Goal: Ask a question

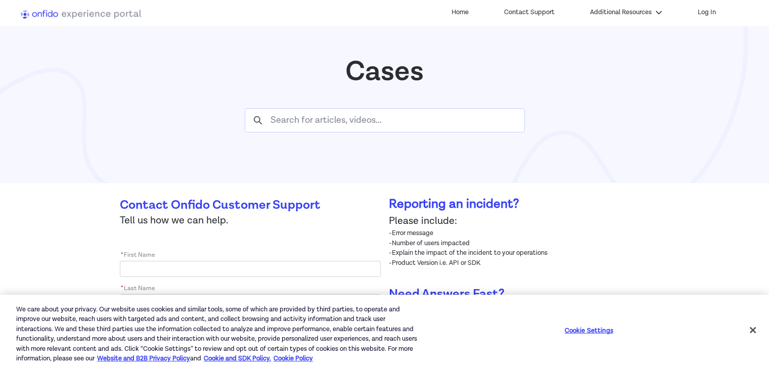
click at [37, 17] on div at bounding box center [84, 13] width 126 height 11
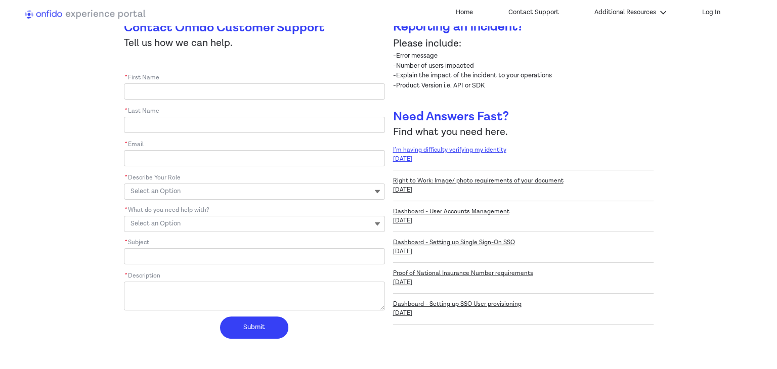
scroll to position [117, 0]
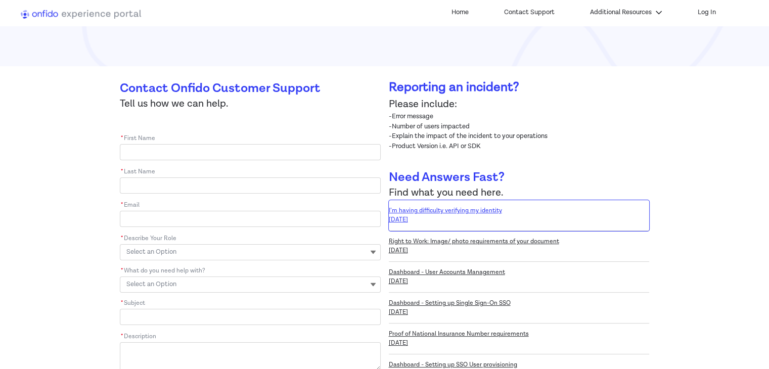
click at [443, 215] on span "I’m having difficulty verifying my identity" at bounding box center [519, 210] width 261 height 9
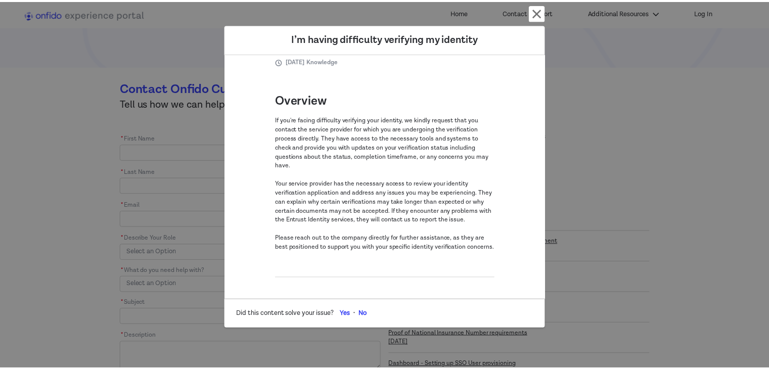
scroll to position [85, 0]
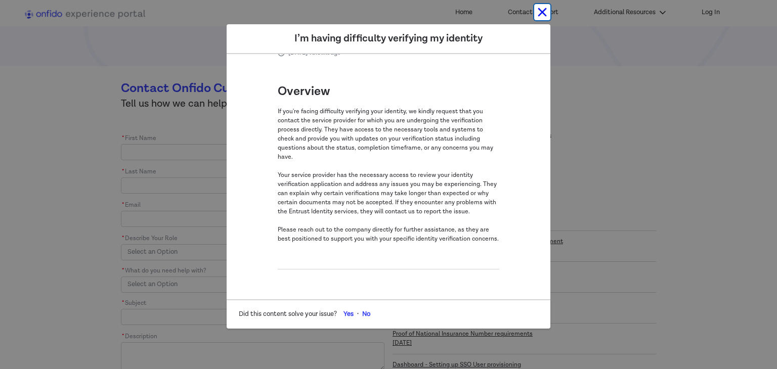
click at [543, 5] on button "Cancel and close" at bounding box center [542, 12] width 16 height 16
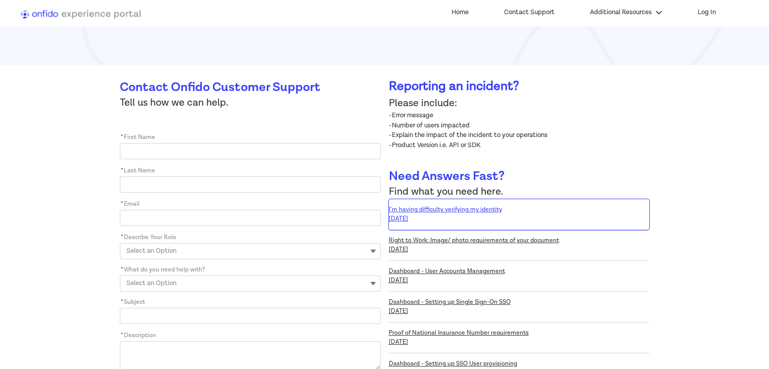
scroll to position [117, 0]
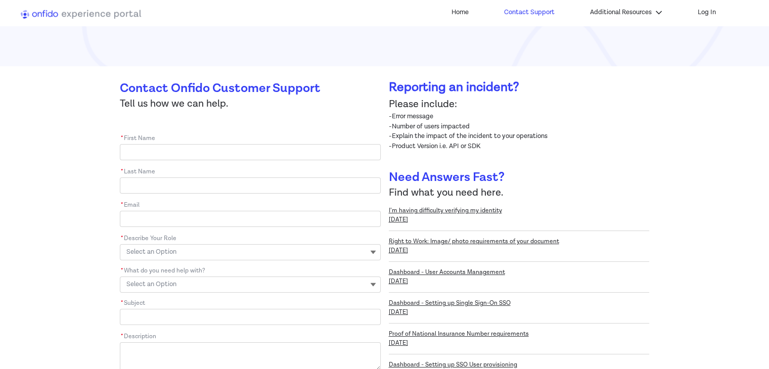
click at [534, 15] on link "Contact Support" at bounding box center [530, 12] width 56 height 15
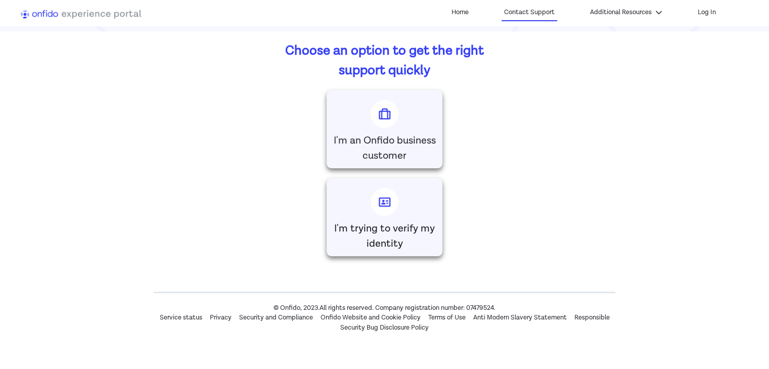
scroll to position [154, 0]
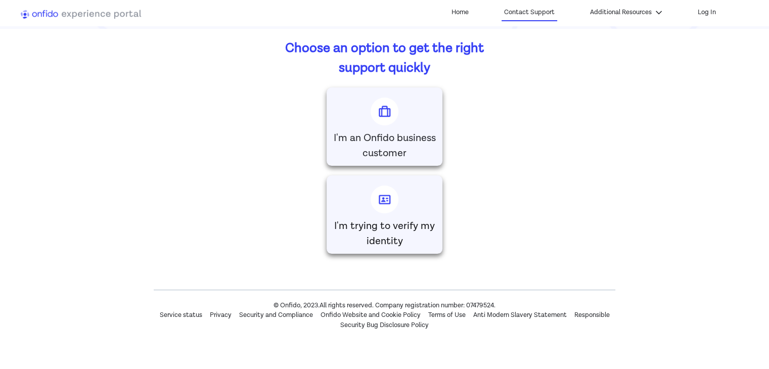
click at [360, 241] on p "I'm trying to verify my identity" at bounding box center [385, 234] width 106 height 30
